Goal: Task Accomplishment & Management: Manage account settings

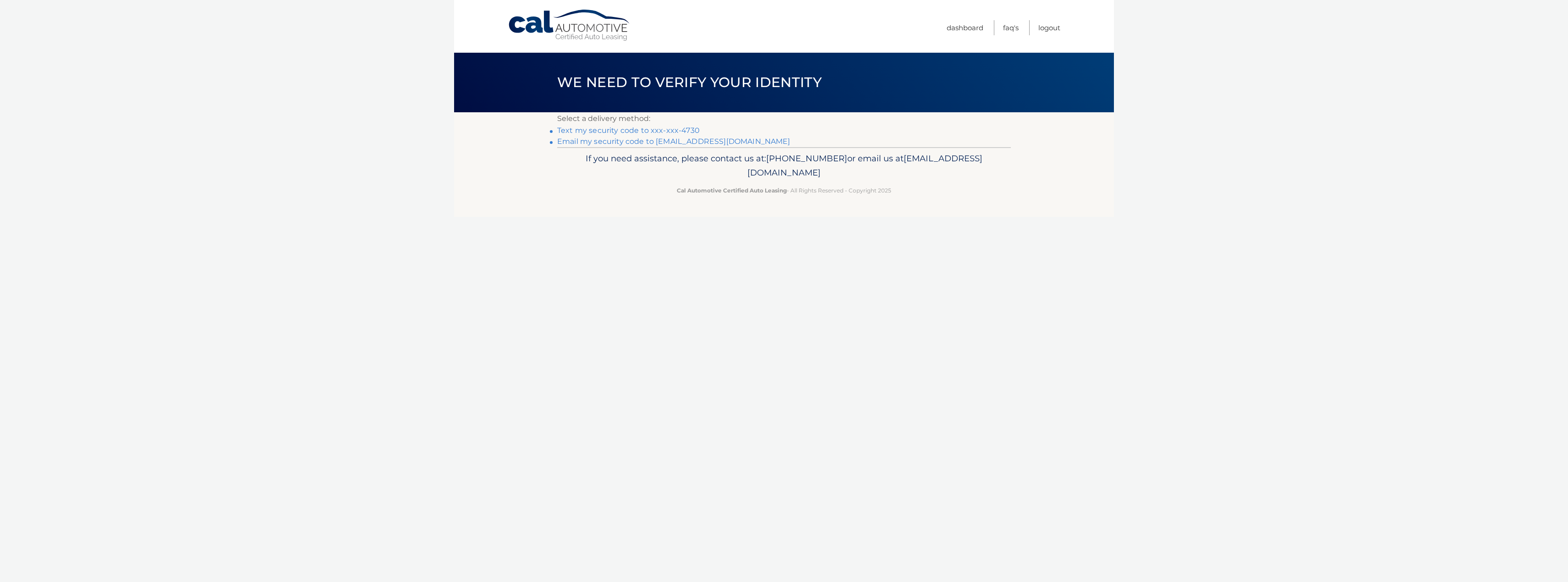
click at [641, 142] on link "Email my security code to m****@att.net" at bounding box center [673, 141] width 233 height 9
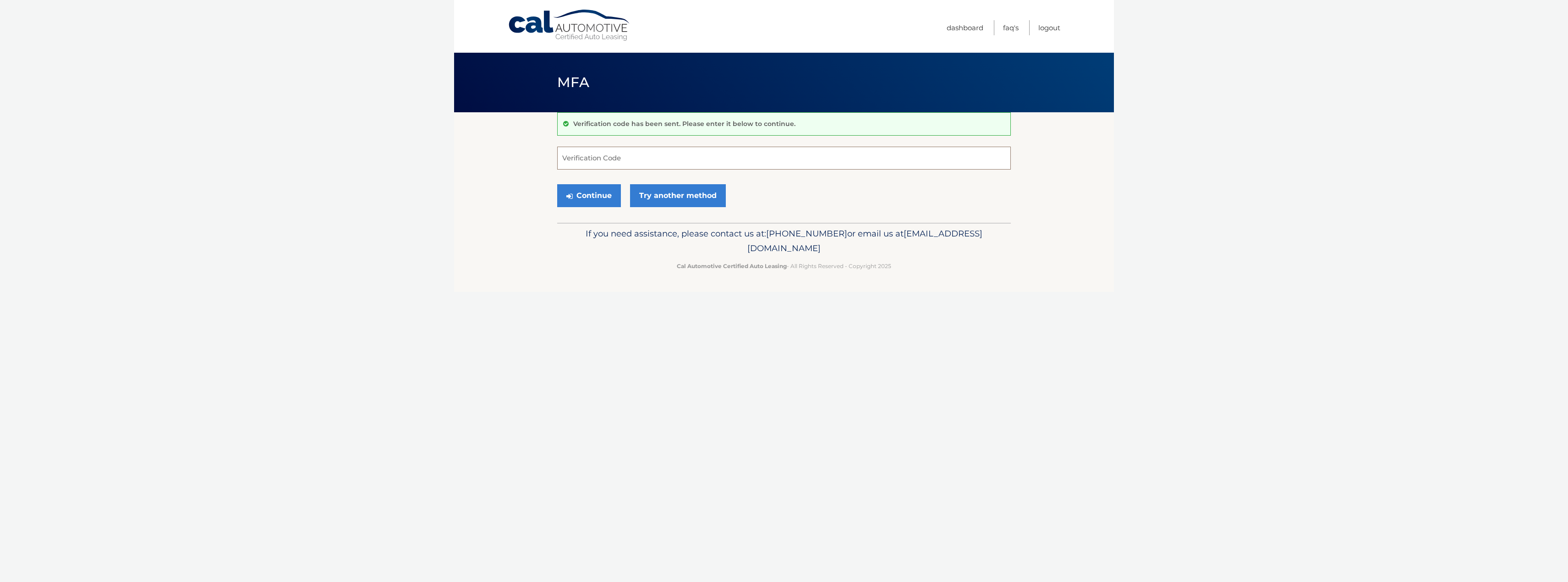
click at [621, 155] on input "Verification Code" at bounding box center [784, 157] width 453 height 23
type input "097586"
click at [590, 194] on button "Continue" at bounding box center [589, 196] width 64 height 23
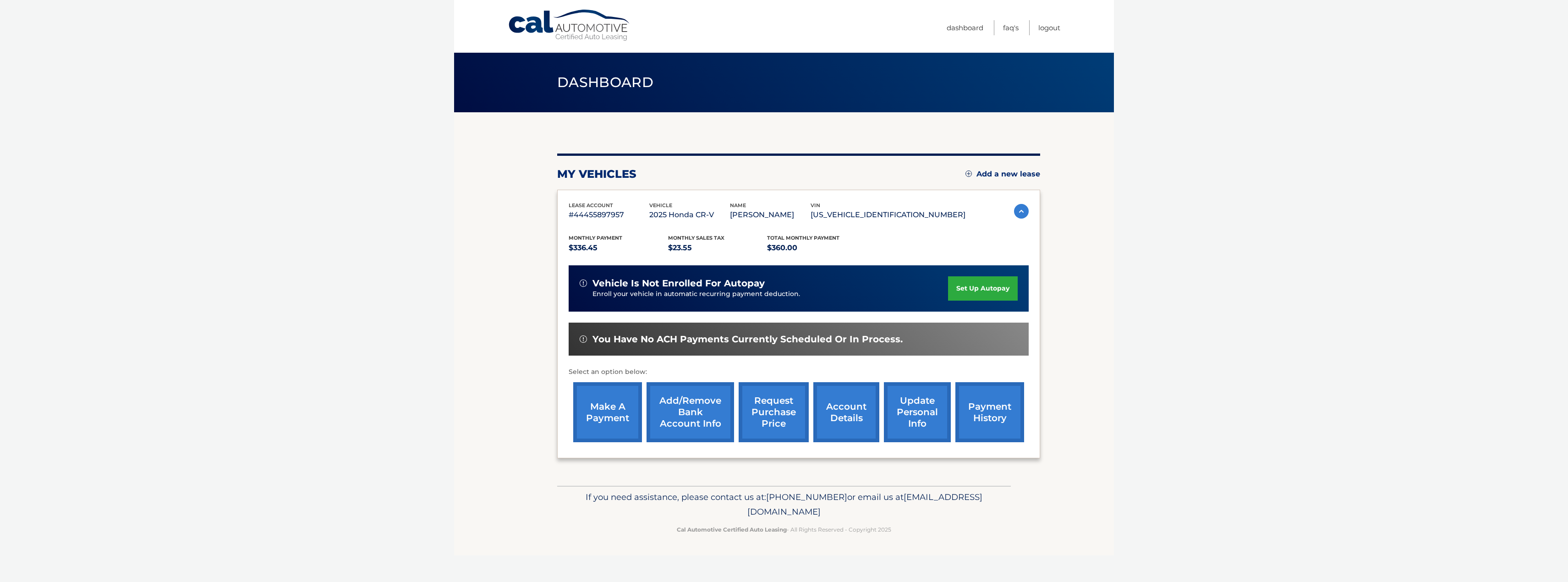
click at [612, 410] on link "make a payment" at bounding box center [608, 411] width 68 height 60
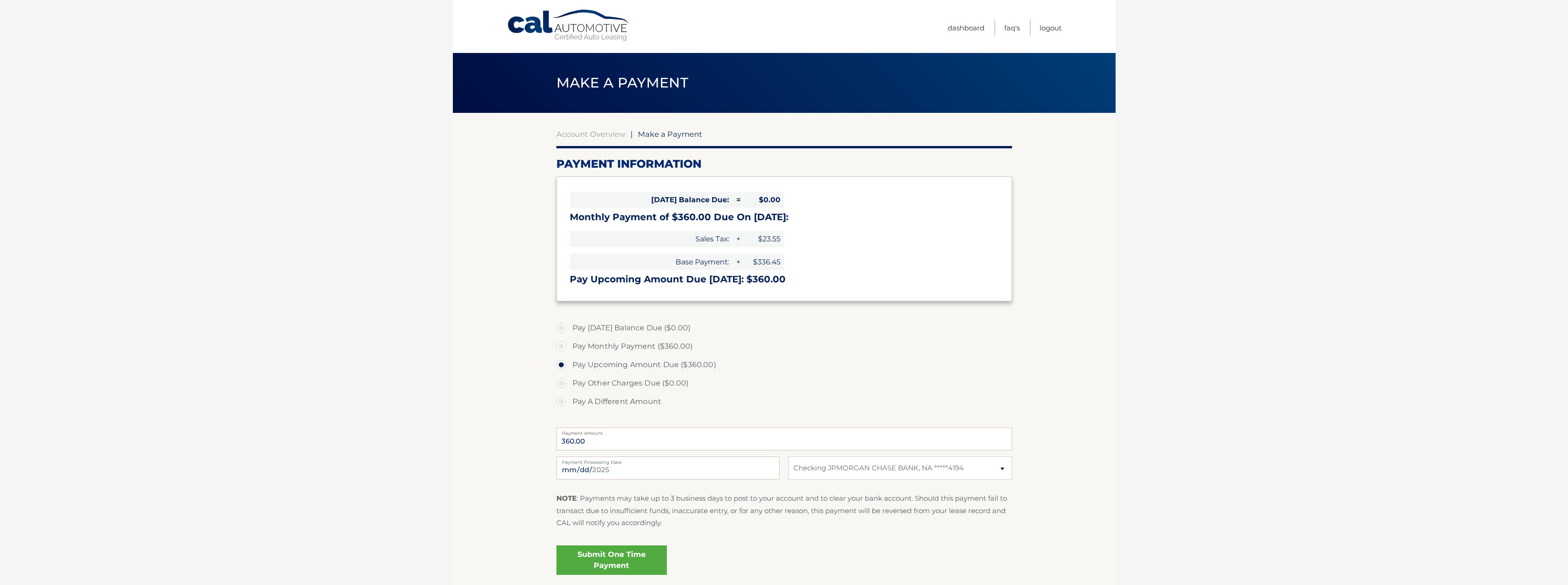
select select "NTBmMzM2YTktNjRhZi00NzlmLWJlMjItNzNmYjRlYzRhNWY2"
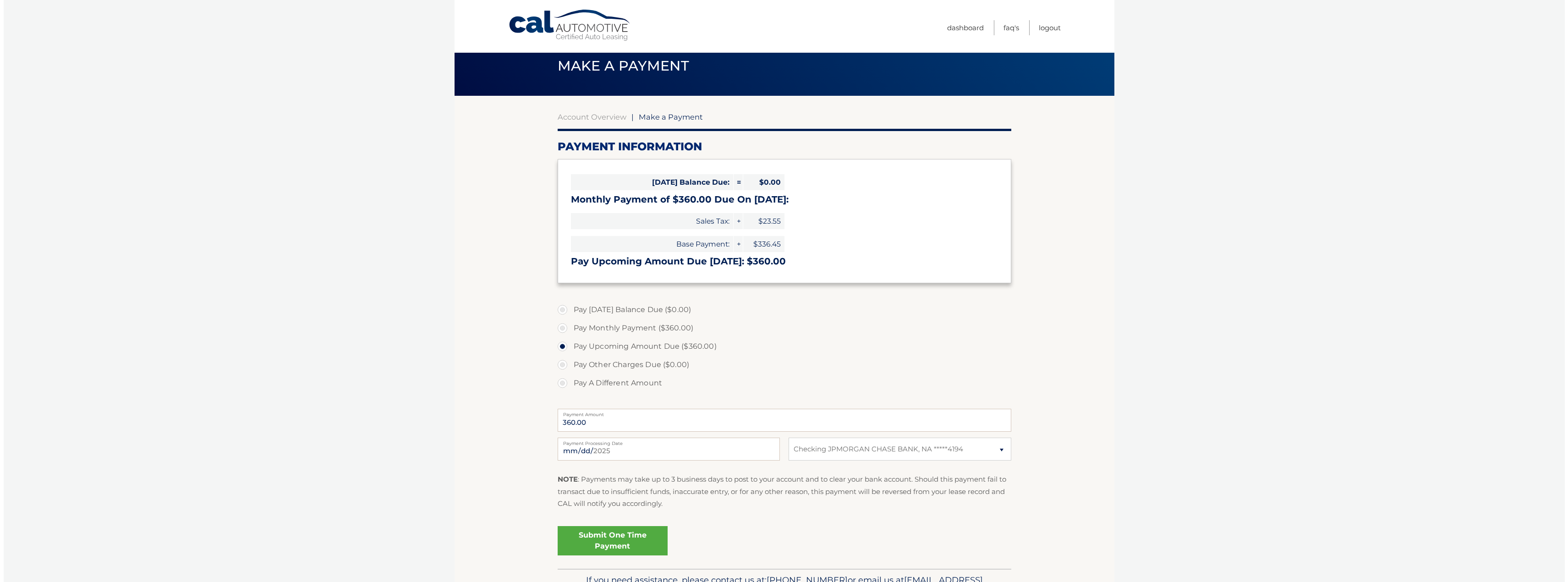
scroll to position [73, 0]
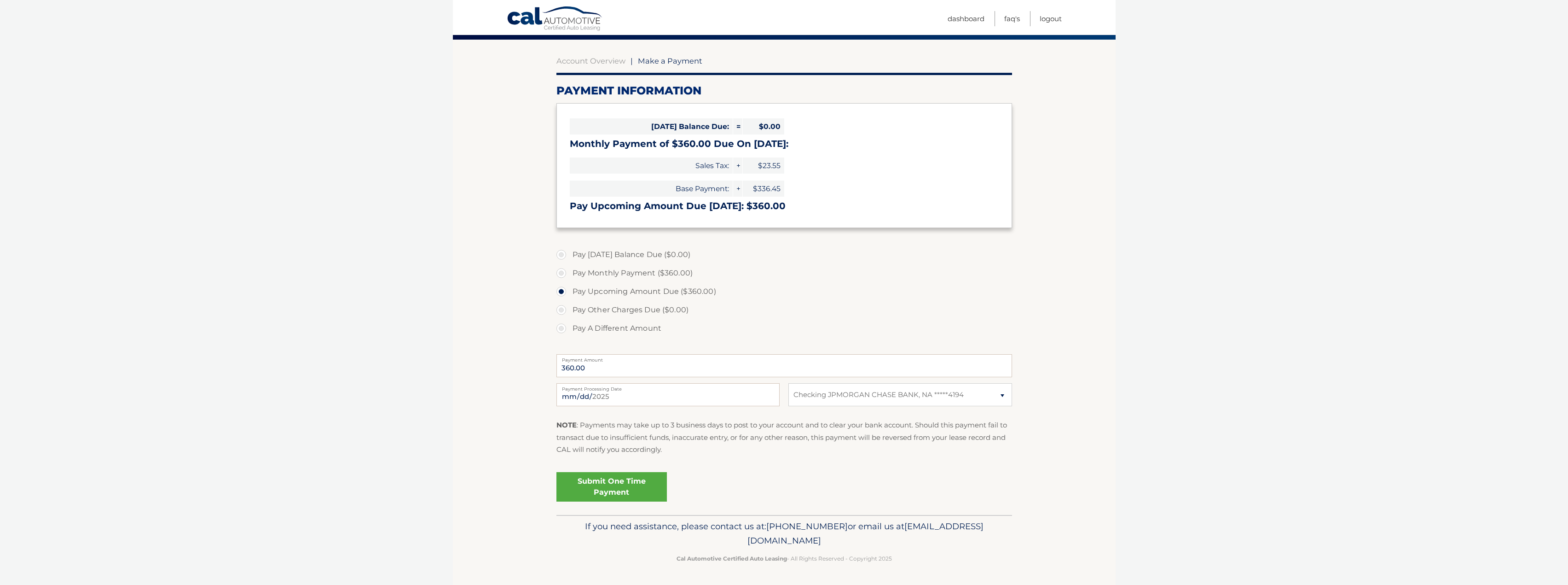
click at [608, 483] on link "Submit One Time Payment" at bounding box center [611, 486] width 110 height 30
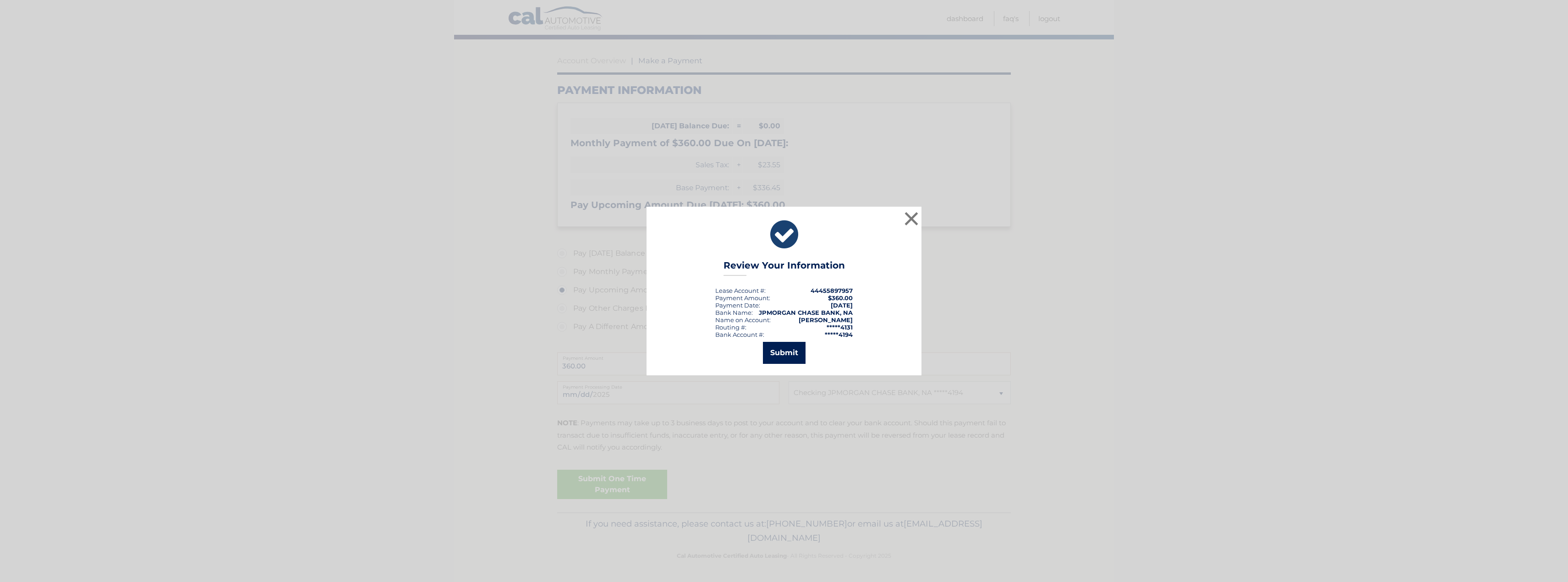
click at [788, 351] on button "Submit" at bounding box center [784, 353] width 43 height 22
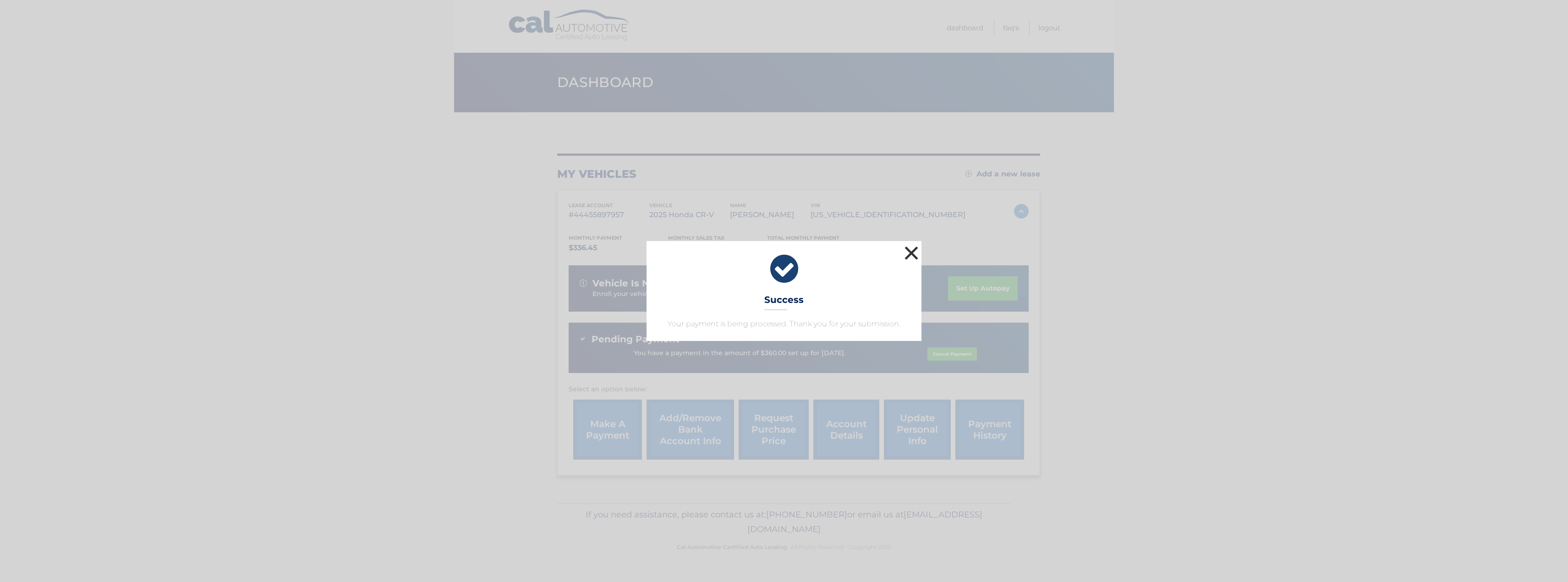
click at [909, 252] on button "×" at bounding box center [911, 252] width 18 height 18
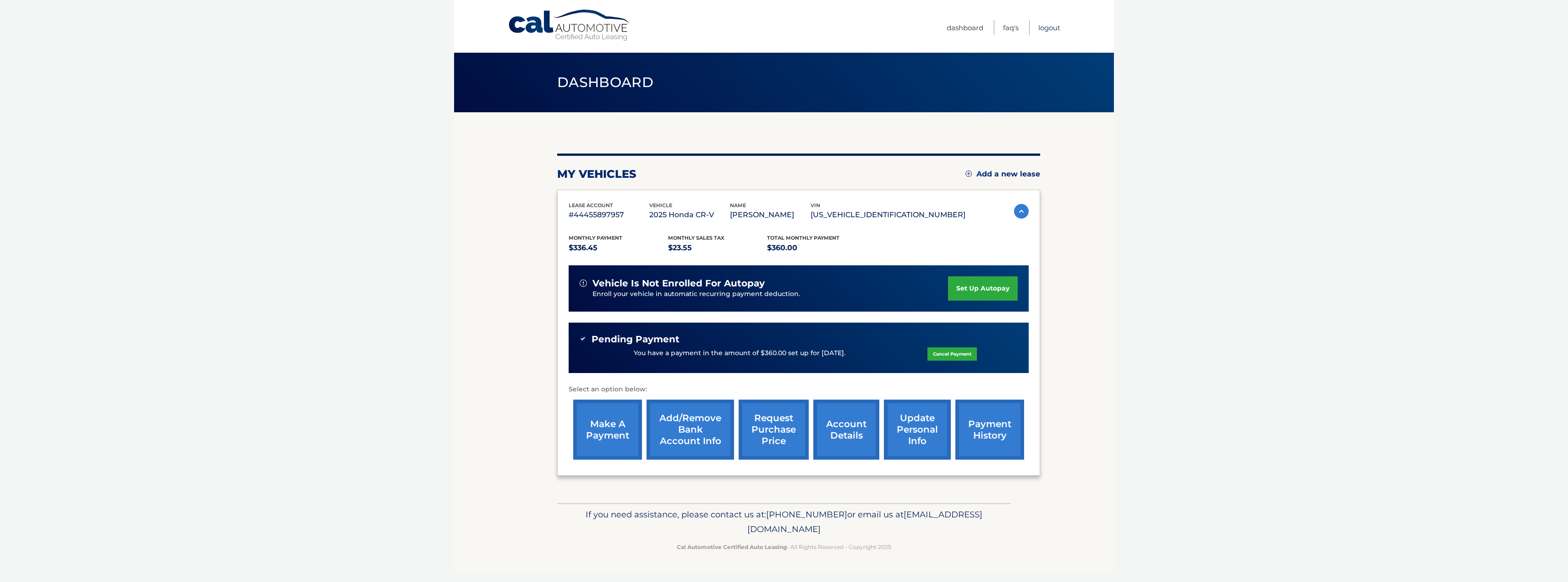
click at [1053, 26] on link "Logout" at bounding box center [1049, 27] width 22 height 15
